Goal: Navigation & Orientation: Go to known website

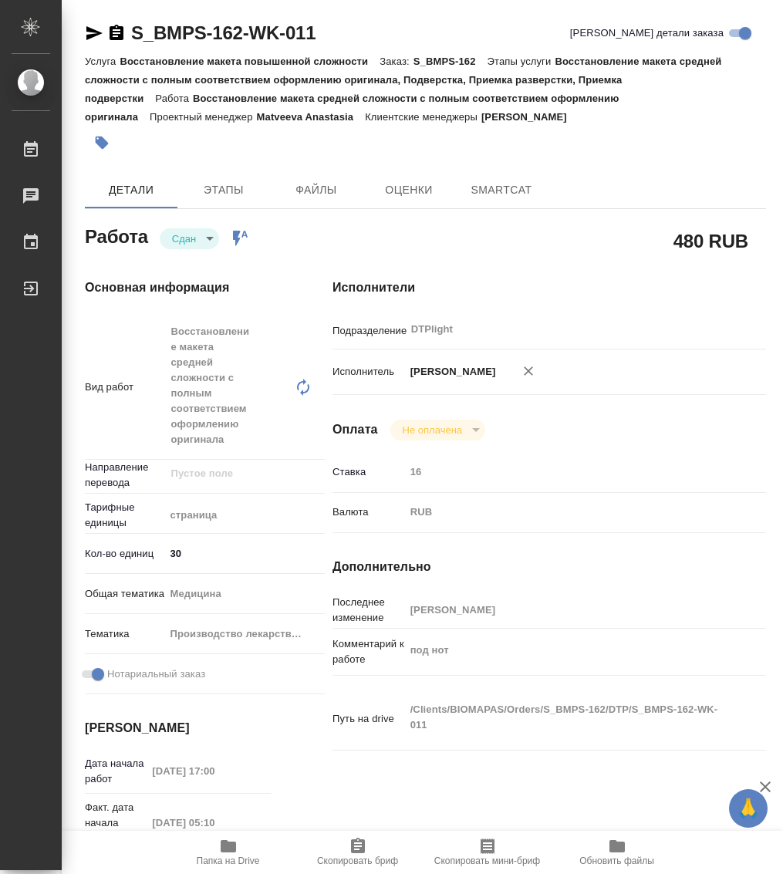
type textarea "x"
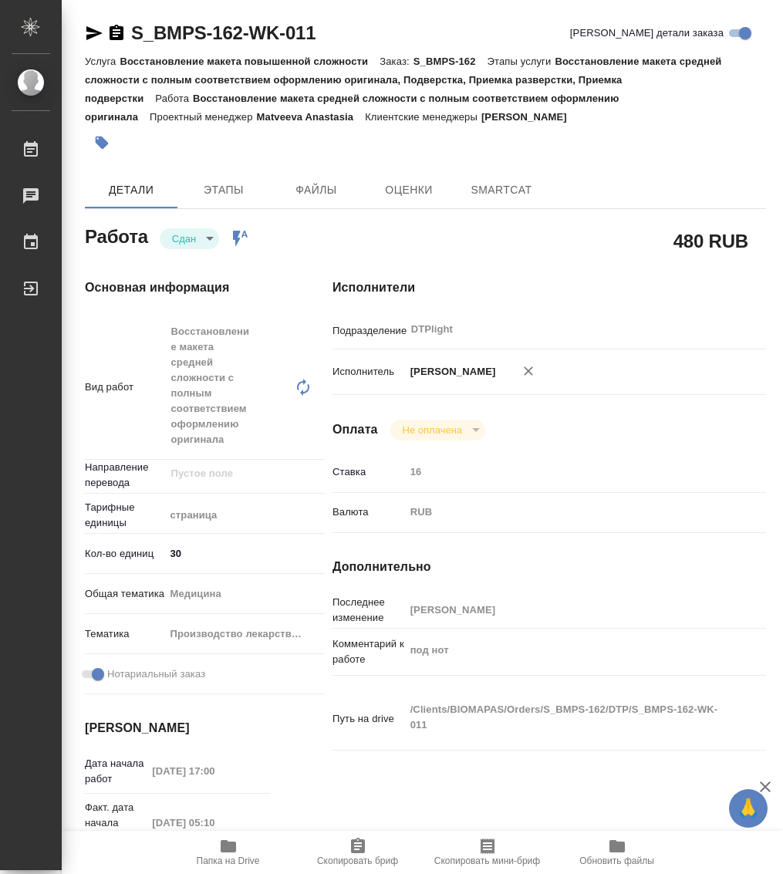
type textarea "x"
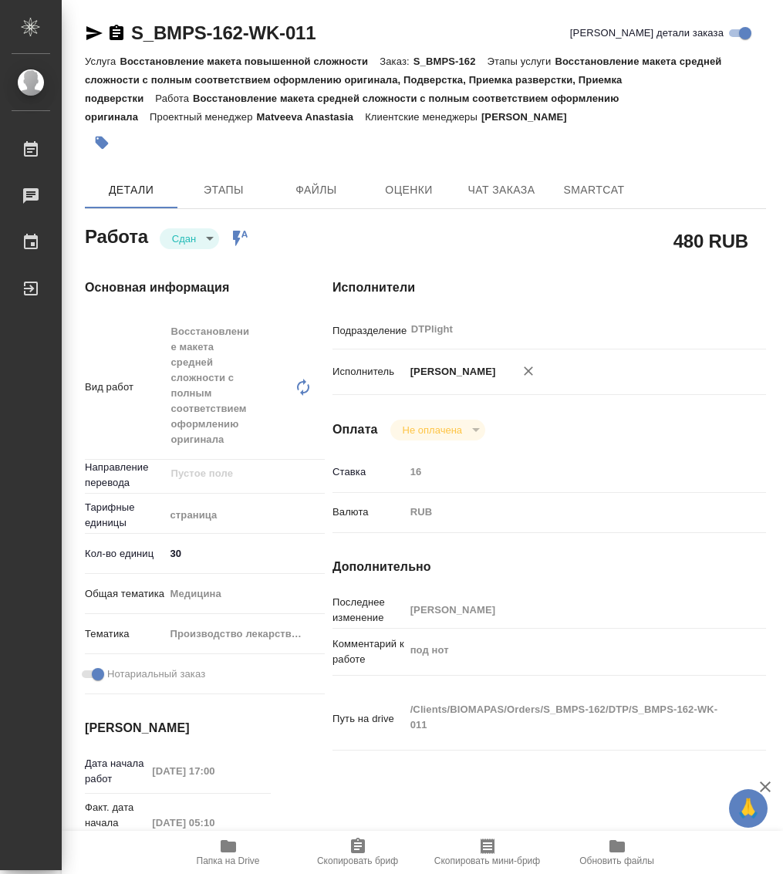
type textarea "x"
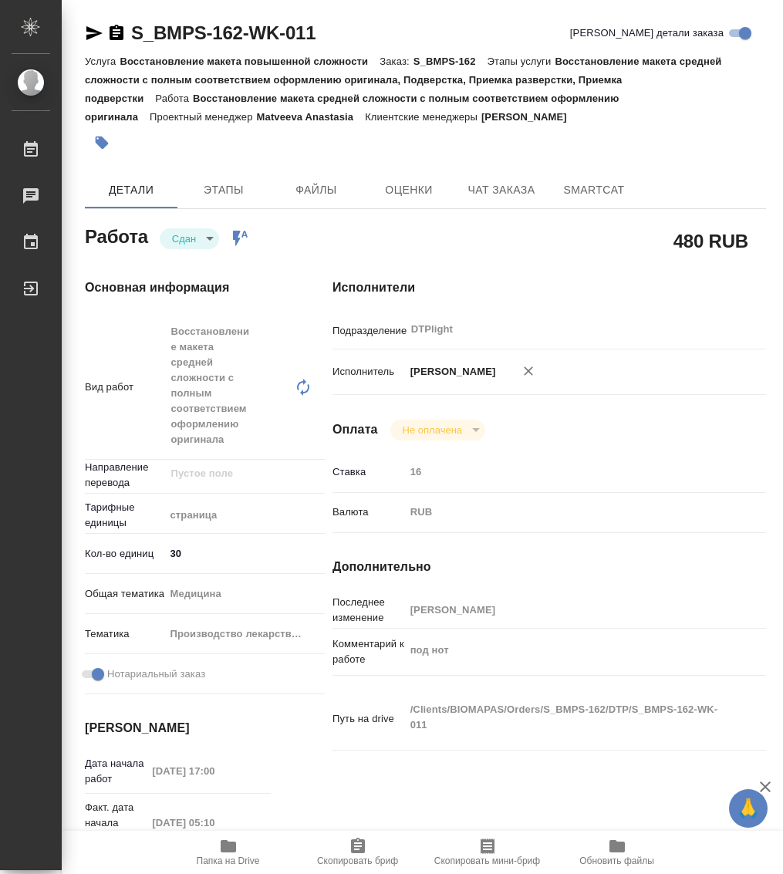
type textarea "x"
